Goal: Register for event/course

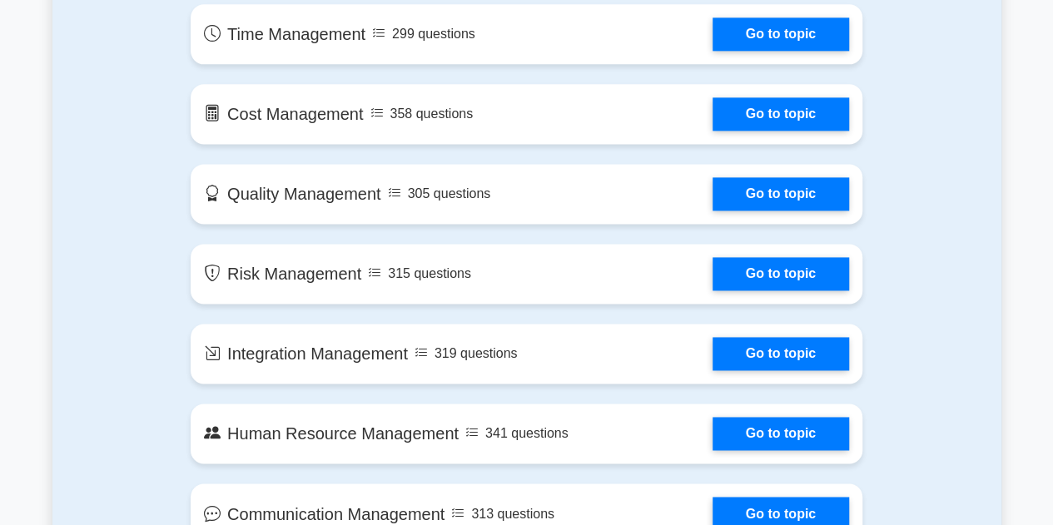
scroll to position [999, 0]
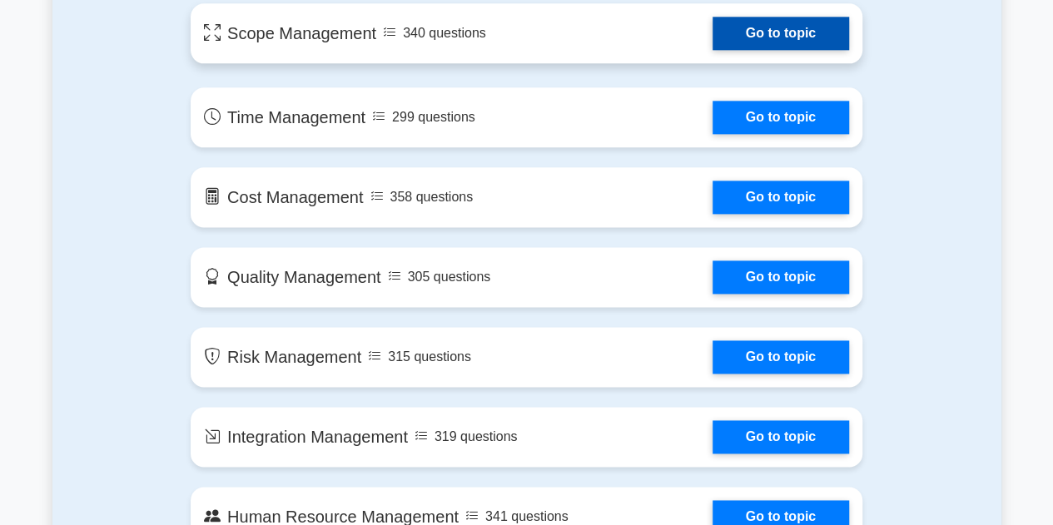
click at [712, 32] on link "Go to topic" at bounding box center [780, 33] width 136 height 33
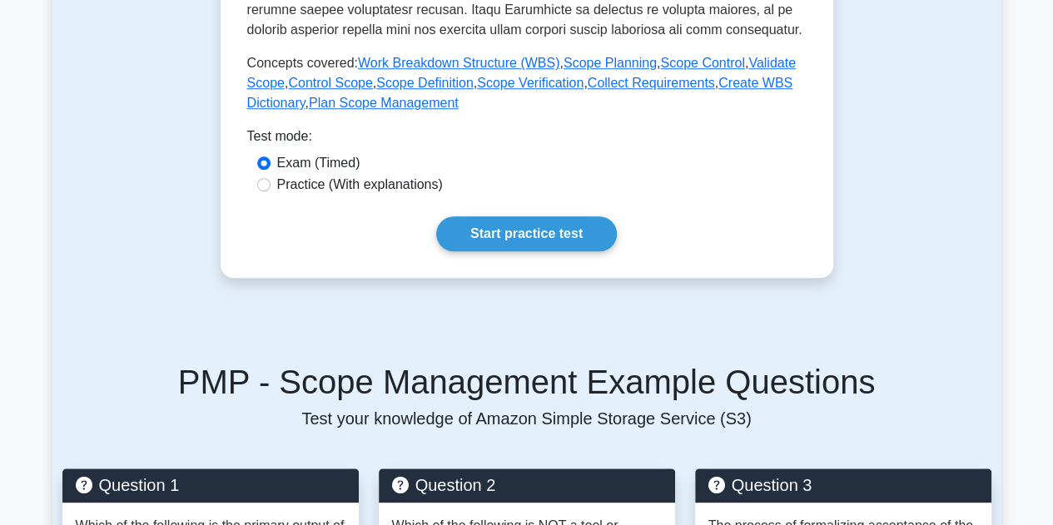
scroll to position [749, 0]
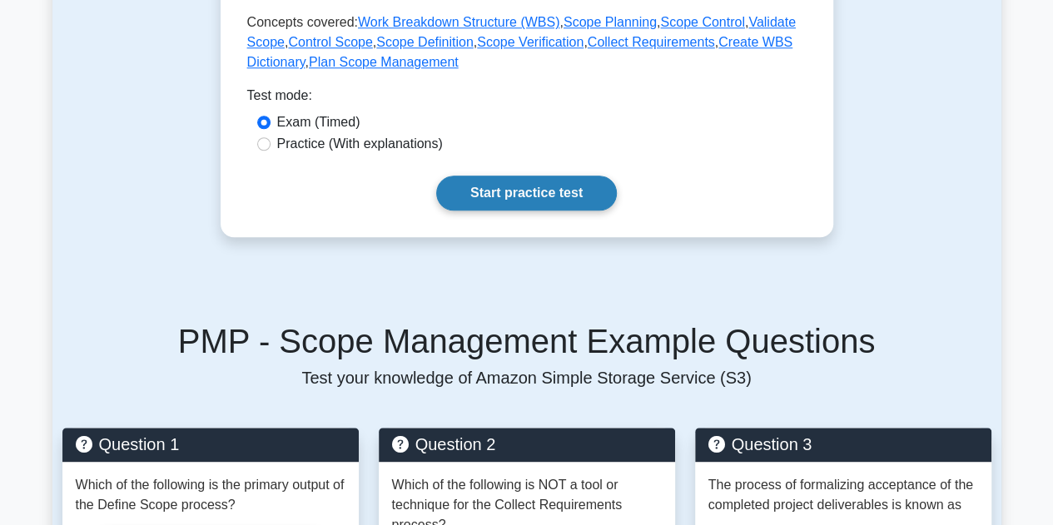
click at [517, 195] on link "Start practice test" at bounding box center [526, 193] width 181 height 35
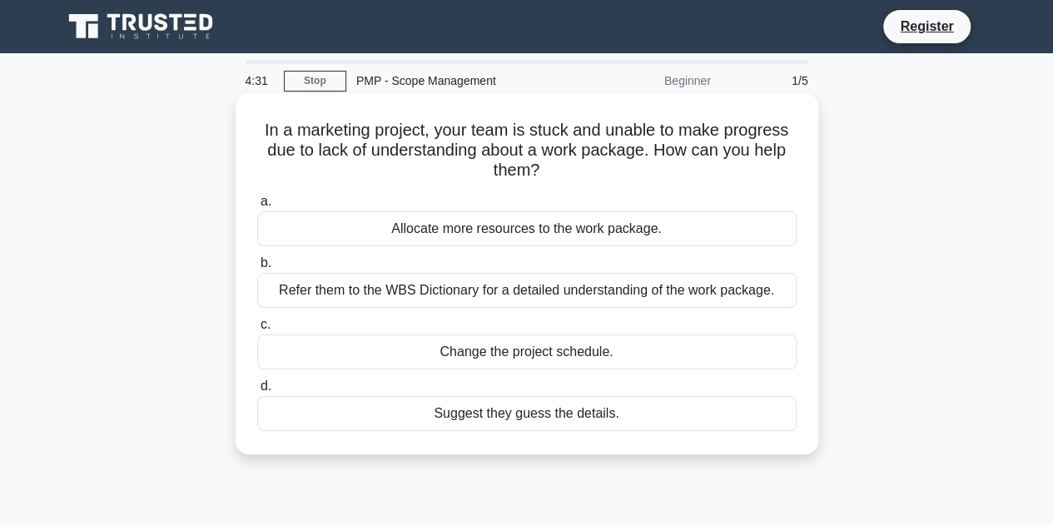
click at [320, 293] on div "Refer them to the WBS Dictionary for a detailed understanding of the work packa…" at bounding box center [526, 290] width 539 height 35
click at [257, 269] on input "b. Refer them to the WBS Dictionary for a detailed understanding of the work pa…" at bounding box center [257, 263] width 0 height 11
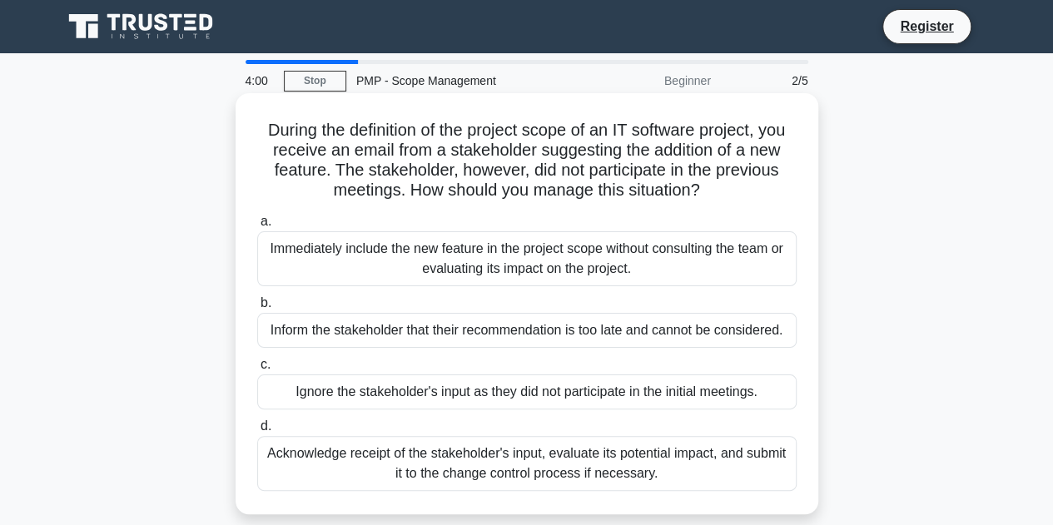
click at [341, 471] on div "Acknowledge receipt of the stakeholder's input, evaluate its potential impact, …" at bounding box center [526, 463] width 539 height 55
click at [257, 432] on input "d. Acknowledge receipt of the stakeholder's input, evaluate its potential impac…" at bounding box center [257, 426] width 0 height 11
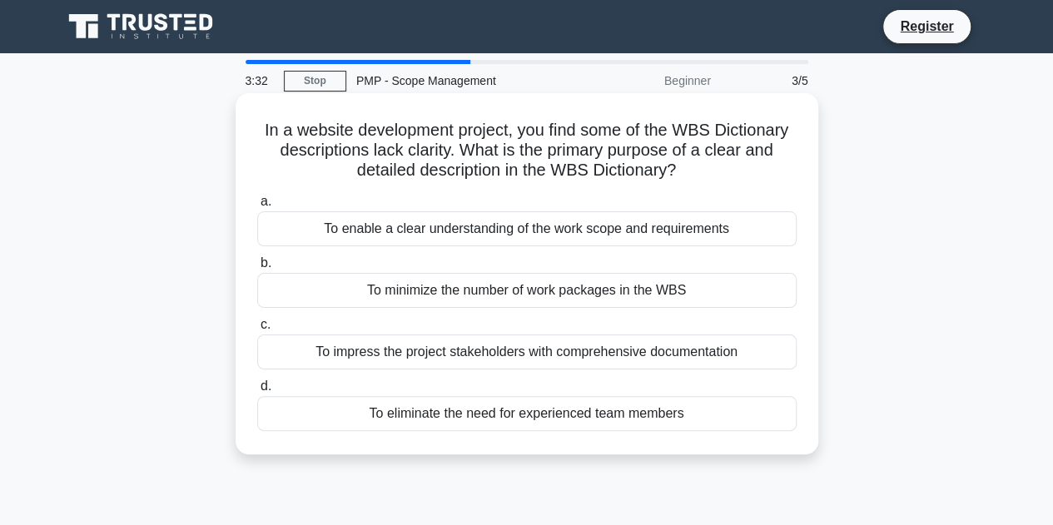
click at [473, 227] on div "To enable a clear understanding of the work scope and requirements" at bounding box center [526, 228] width 539 height 35
click at [257, 207] on input "a. To enable a clear understanding of the work scope and requirements" at bounding box center [257, 201] width 0 height 11
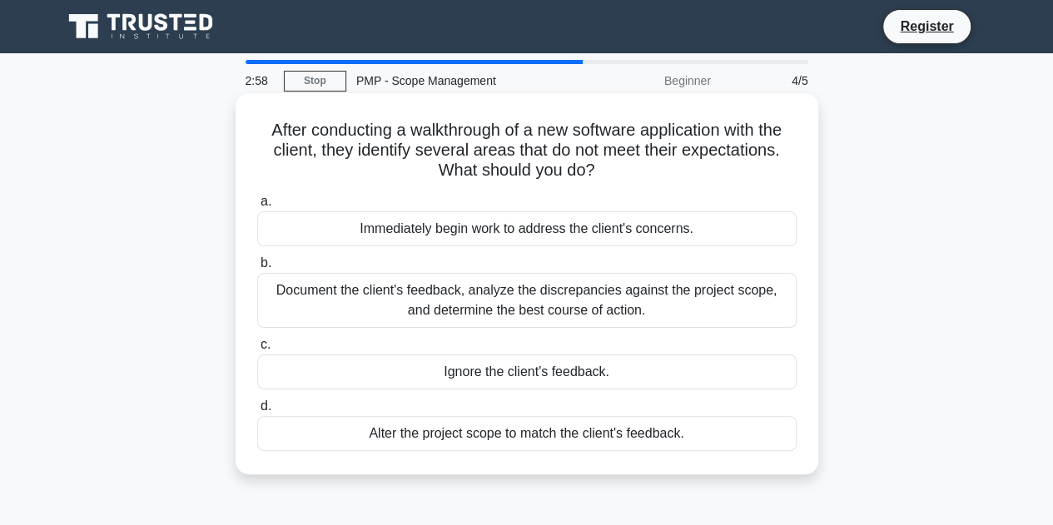
click at [355, 309] on div "Document the client's feedback, analyze the discrepancies against the project s…" at bounding box center [526, 300] width 539 height 55
click at [257, 269] on input "b. Document the client's feedback, analyze the discrepancies against the projec…" at bounding box center [257, 263] width 0 height 11
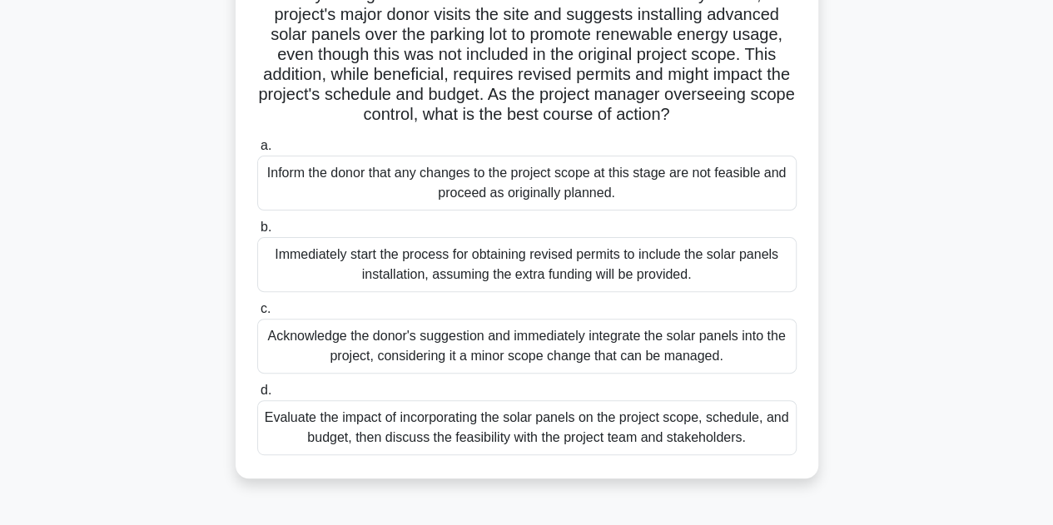
scroll to position [166, 0]
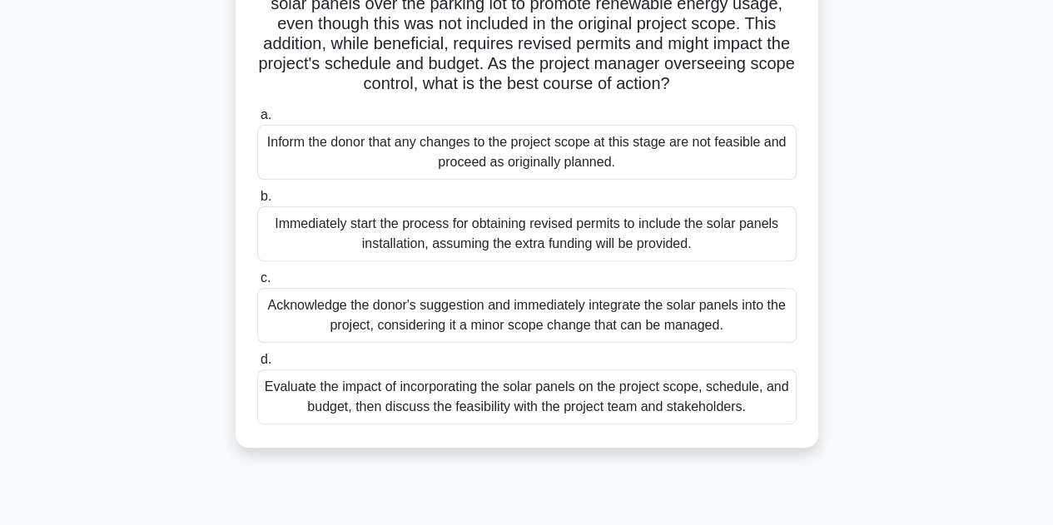
click at [356, 412] on div "Evaluate the impact of incorporating the solar panels on the project scope, sch…" at bounding box center [526, 396] width 539 height 55
click at [257, 365] on input "d. Evaluate the impact of incorporating the solar panels on the project scope, …" at bounding box center [257, 360] width 0 height 11
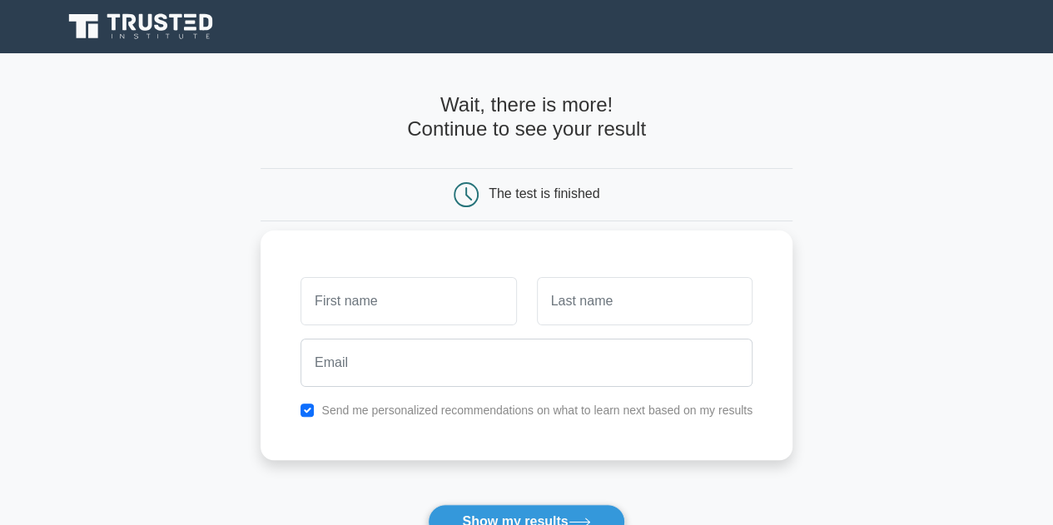
click at [346, 299] on input "text" at bounding box center [408, 301] width 216 height 48
type input "Sudqi"
click at [604, 303] on input "text" at bounding box center [645, 301] width 216 height 48
type input "Amad"
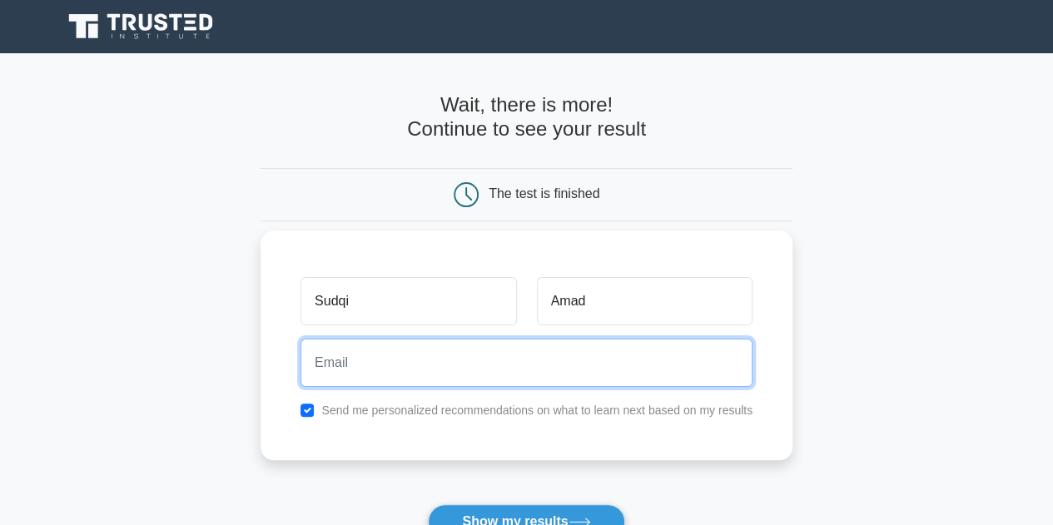
click at [381, 372] on input "email" at bounding box center [526, 363] width 452 height 48
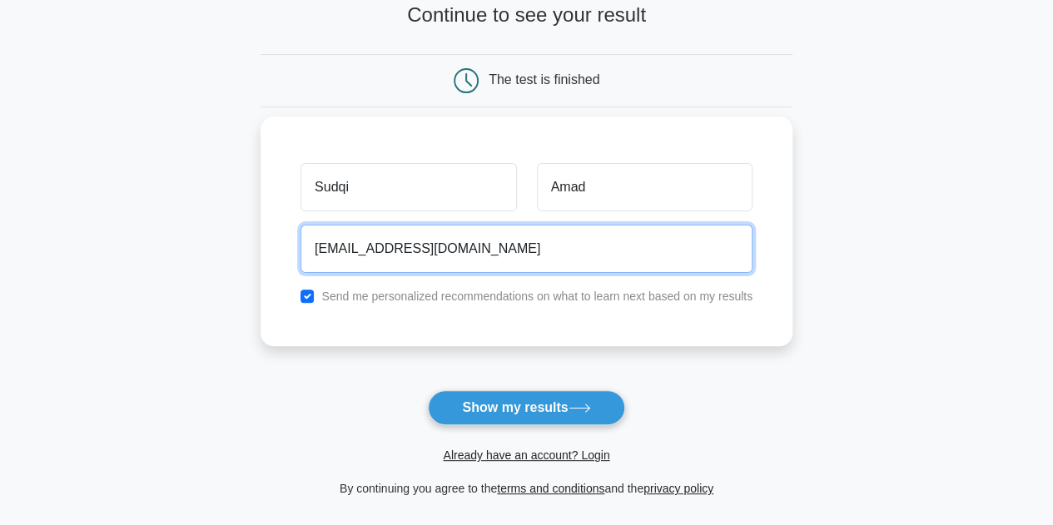
scroll to position [166, 0]
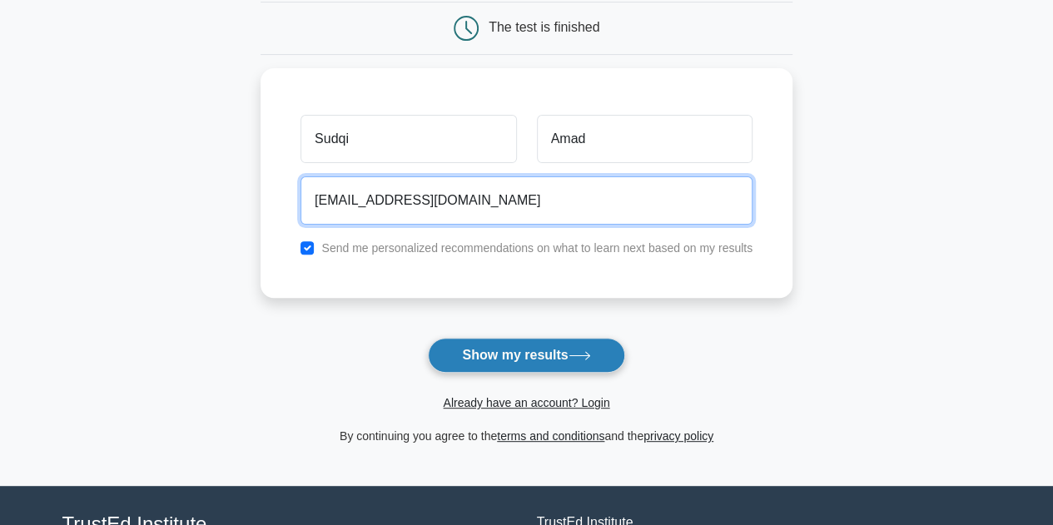
type input "[EMAIL_ADDRESS][DOMAIN_NAME]"
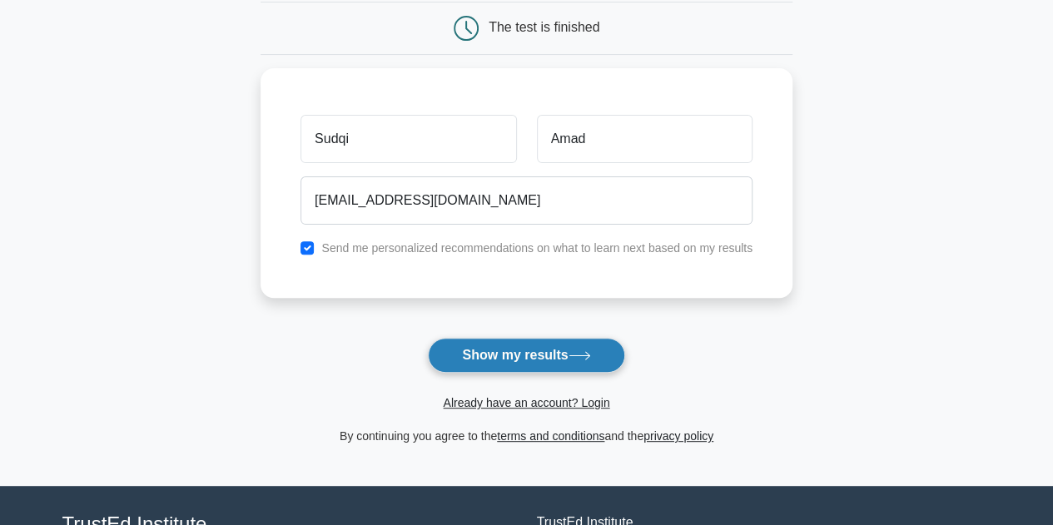
click at [510, 353] on button "Show my results" at bounding box center [526, 355] width 196 height 35
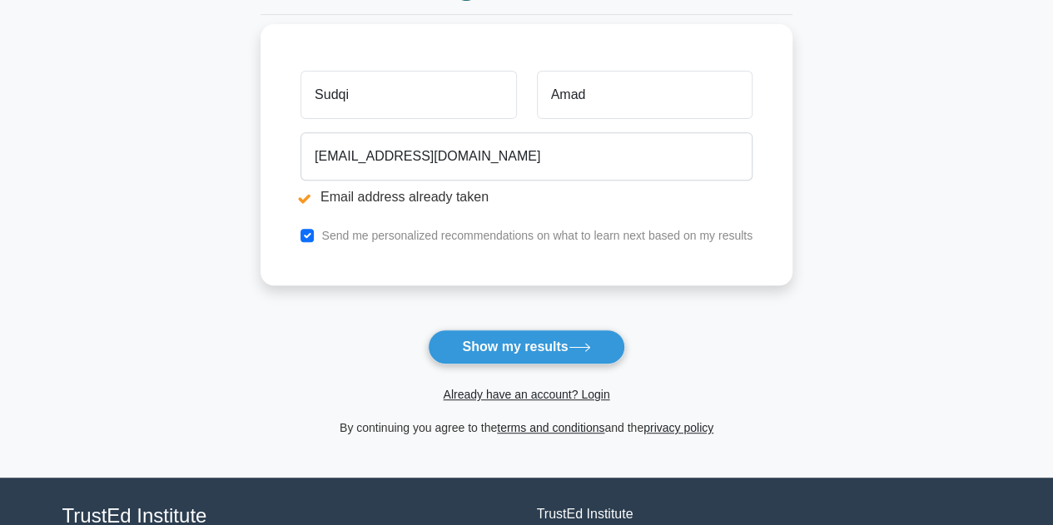
scroll to position [333, 0]
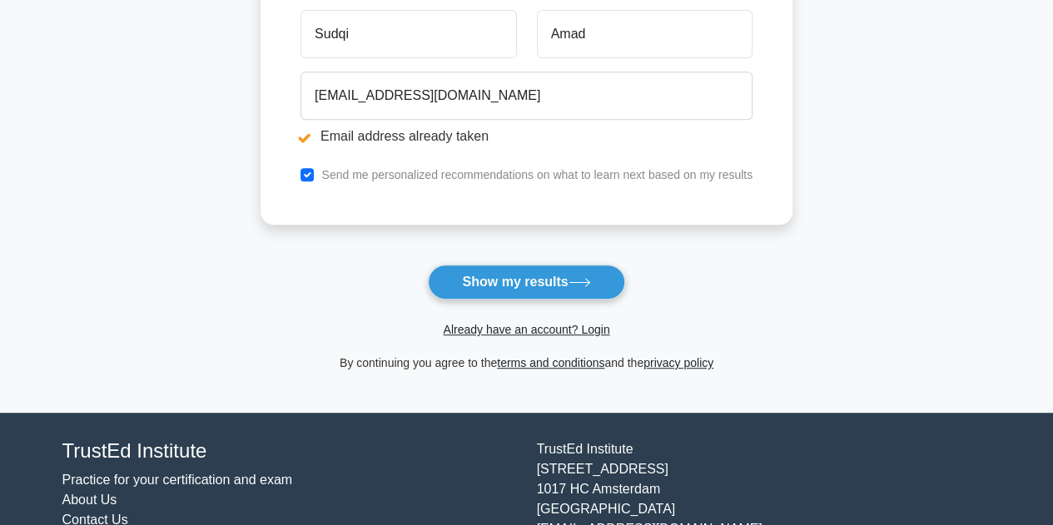
click at [518, 280] on button "Show my results" at bounding box center [526, 282] width 196 height 35
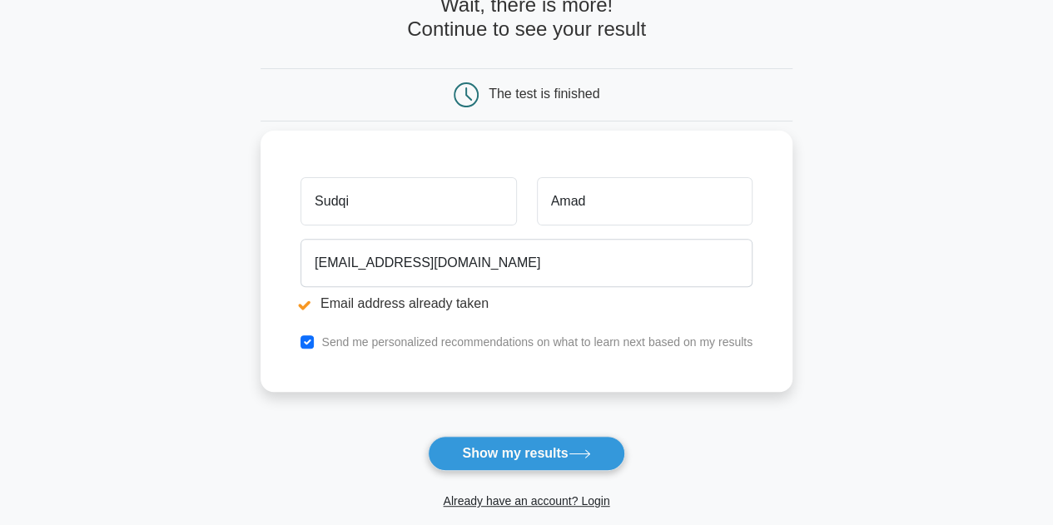
scroll to position [166, 0]
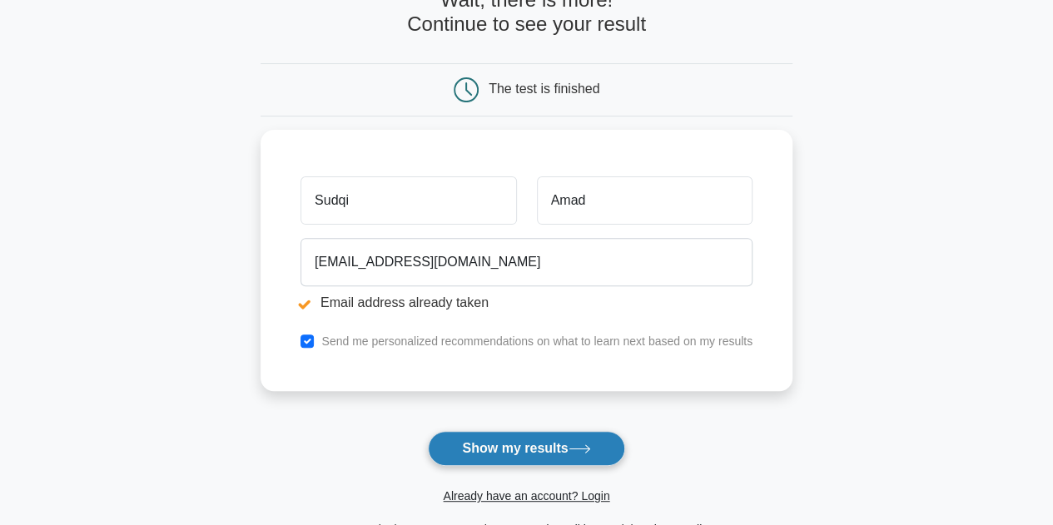
click at [513, 444] on button "Show my results" at bounding box center [526, 448] width 196 height 35
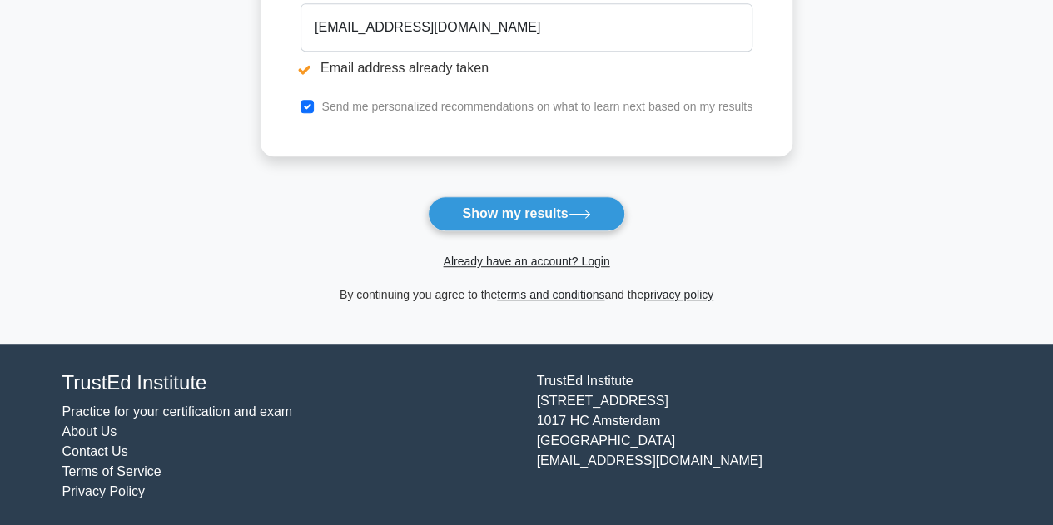
scroll to position [401, 0]
click at [563, 207] on button "Show my results" at bounding box center [526, 213] width 196 height 35
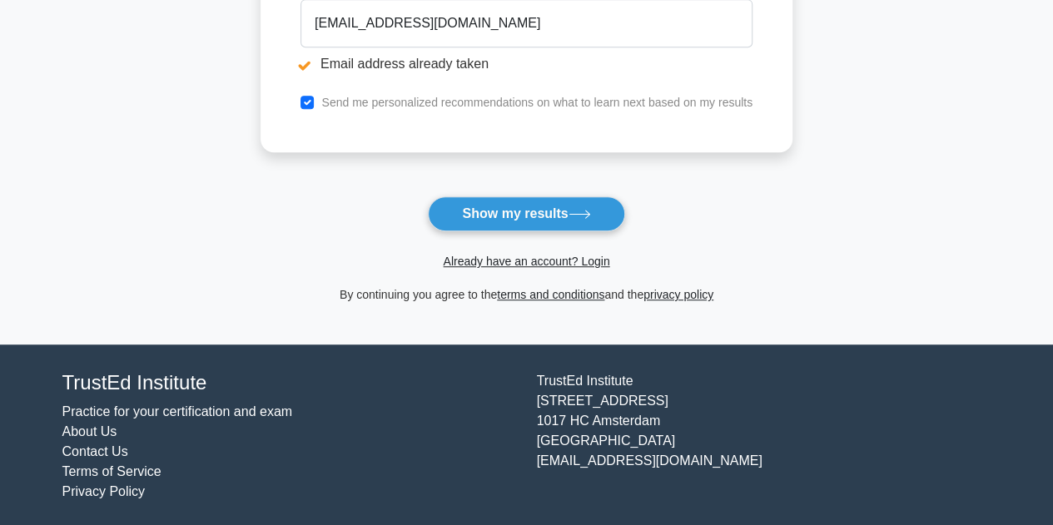
scroll to position [235, 0]
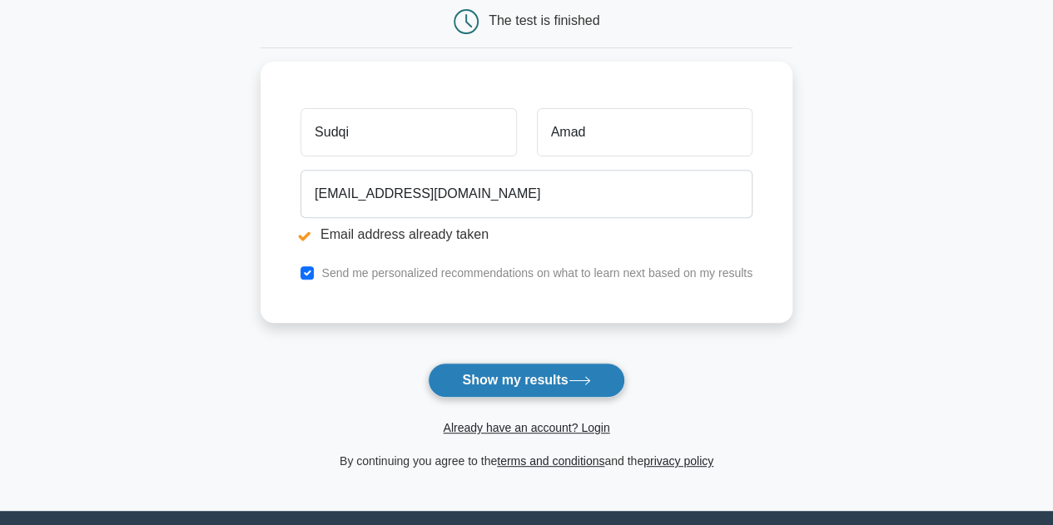
click at [506, 374] on button "Show my results" at bounding box center [526, 380] width 196 height 35
